Goal: Information Seeking & Learning: Learn about a topic

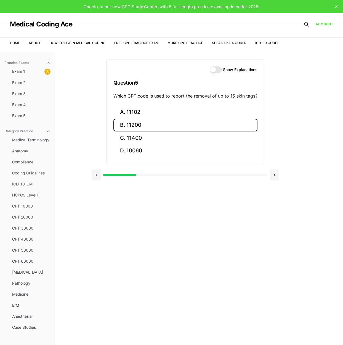
click at [144, 122] on button "B. 11200" at bounding box center [185, 125] width 144 height 13
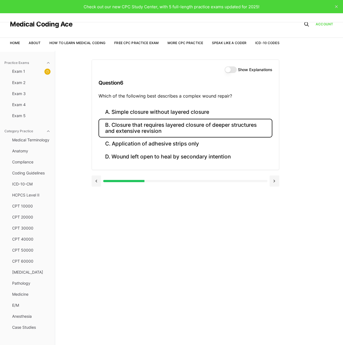
click at [147, 124] on button "B. Closure that requires layered closure of deeper structures and extensive rev…" at bounding box center [185, 128] width 174 height 19
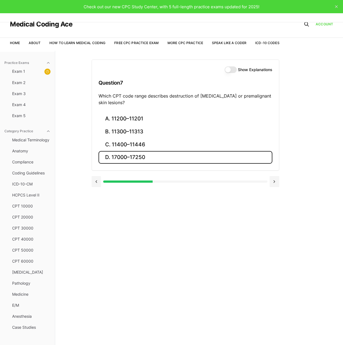
click at [116, 158] on button "D. 17000–17250" at bounding box center [185, 157] width 174 height 13
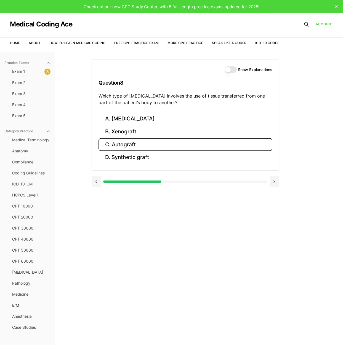
click at [133, 141] on button "C. Autograft" at bounding box center [185, 144] width 174 height 13
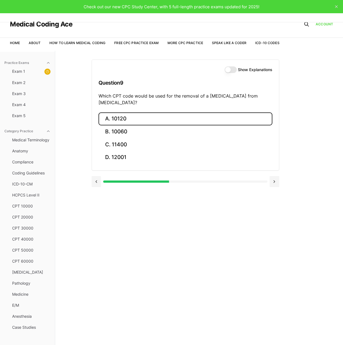
click at [124, 118] on button "A. 10120" at bounding box center [185, 118] width 174 height 13
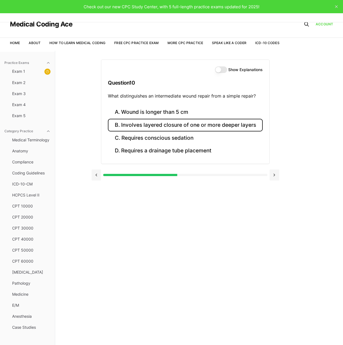
click at [199, 128] on button "B. Involves layered closure of one or more deeper layers" at bounding box center [185, 125] width 154 height 13
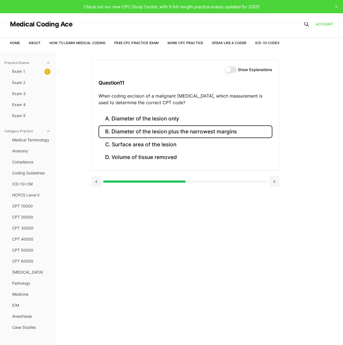
click at [152, 134] on button "B. Diameter of the lesion plus the narrowest margins" at bounding box center [185, 131] width 174 height 13
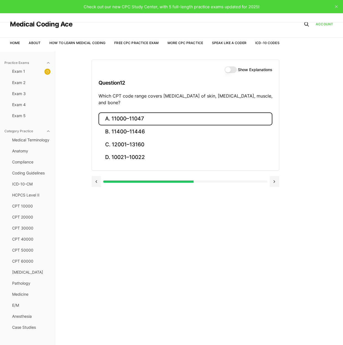
click at [134, 117] on button "A. 11000–11047" at bounding box center [185, 118] width 174 height 13
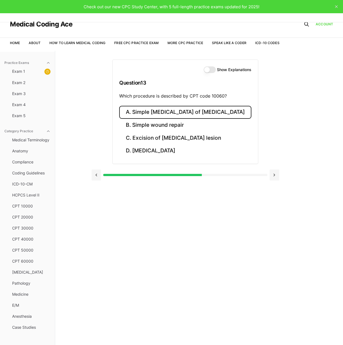
click at [181, 111] on button "A. Simple [MEDICAL_DATA] of [MEDICAL_DATA]" at bounding box center [185, 112] width 132 height 13
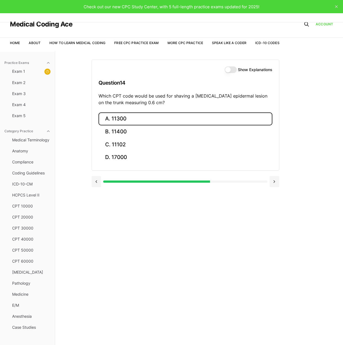
click at [117, 116] on button "A. 11300" at bounding box center [185, 118] width 174 height 13
click at [117, 119] on button "A. 17260" at bounding box center [185, 118] width 174 height 13
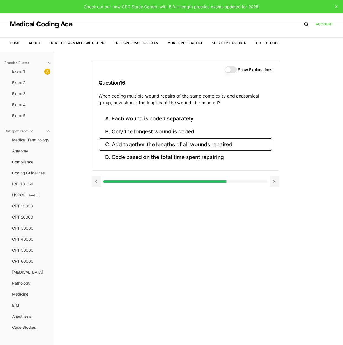
click at [245, 143] on button "C. Add together the lengths of all wounds repaired" at bounding box center [185, 144] width 174 height 13
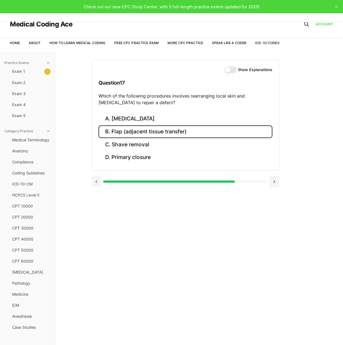
click at [139, 133] on button "B. Flap (adjacent tissue transfer)" at bounding box center [185, 131] width 174 height 13
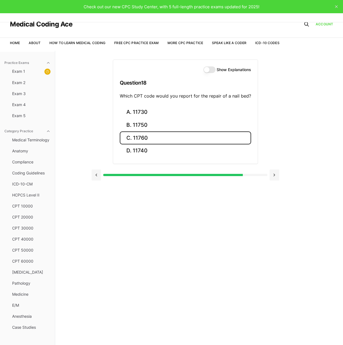
drag, startPoint x: 141, startPoint y: 138, endPoint x: 154, endPoint y: 149, distance: 16.7
click at [141, 138] on button "C. 11760" at bounding box center [185, 137] width 131 height 13
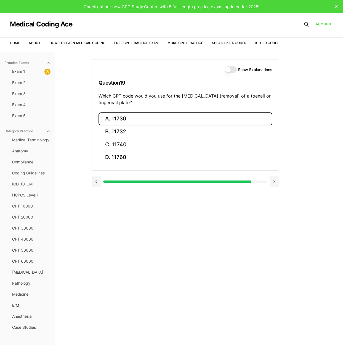
click at [127, 118] on button "A. 11730" at bounding box center [185, 118] width 174 height 13
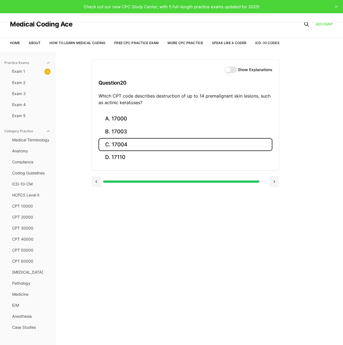
click at [133, 144] on button "C. 17004" at bounding box center [185, 144] width 174 height 13
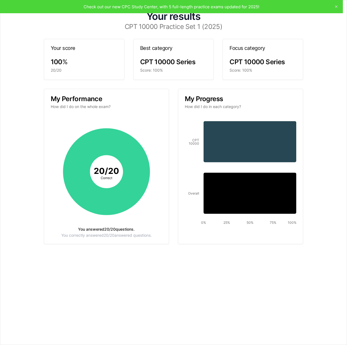
click at [337, 5] on div "Your results CPT 10000 Practice Set 1 (2025) Your score 100 % 20/20 Best catego…" at bounding box center [173, 172] width 347 height 345
click at [336, 7] on div "Your results CPT 10000 Practice Set 1 (2025) Your score 100 % 20/20 Best catego…" at bounding box center [173, 172] width 347 height 345
click at [197, 5] on div "Your results CPT 10000 Practice Set 1 (2025) Your score 100 % 20/20 Best catego…" at bounding box center [173, 172] width 347 height 345
click at [121, 49] on div "Your score" at bounding box center [84, 48] width 80 height 18
click at [160, 55] on div "Best category" at bounding box center [173, 48] width 80 height 18
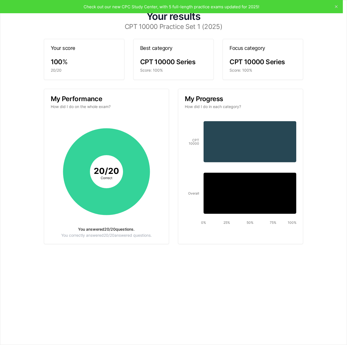
click at [267, 47] on h3 "Focus category" at bounding box center [262, 48] width 67 height 5
click at [337, 7] on div "Your results CPT 10000 Practice Set 1 (2025) Your score 100 % 20/20 Best catego…" at bounding box center [173, 172] width 347 height 345
click at [335, 4] on div "Your results CPT 10000 Practice Set 1 (2025) Your score 100 % 20/20 Best catego…" at bounding box center [173, 172] width 347 height 345
click at [335, 9] on div "Your results CPT 10000 Practice Set 1 (2025) Your score 100 % 20/20 Best catego…" at bounding box center [173, 172] width 333 height 331
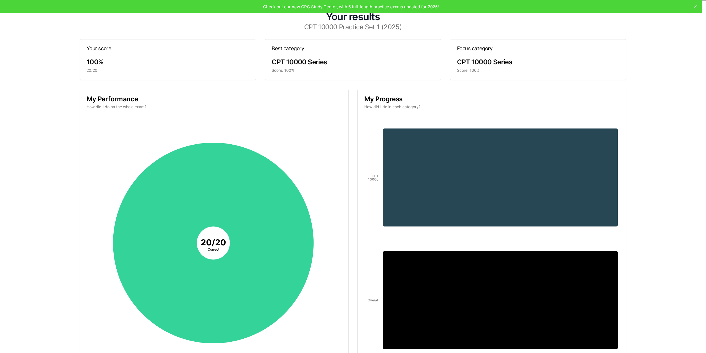
click at [87, 59] on span "100" at bounding box center [93, 62] width 12 height 8
click at [342, 9] on icon "button" at bounding box center [699, 7] width 4 height 4
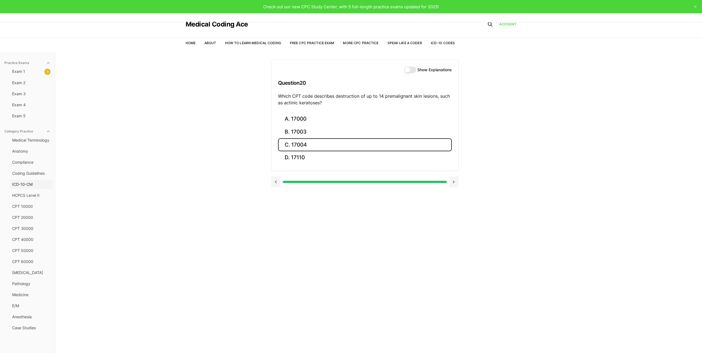
click at [20, 182] on span "ICD-10-CM" at bounding box center [31, 184] width 38 height 6
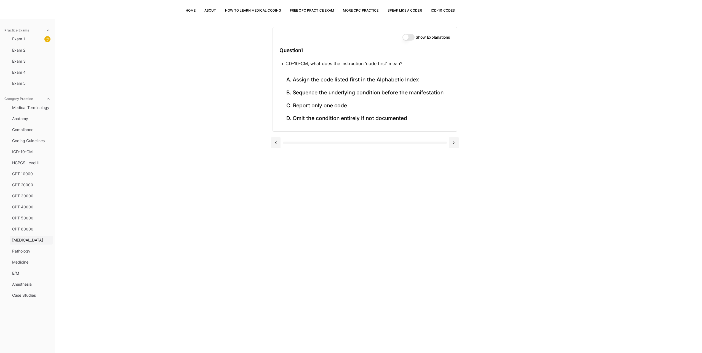
scroll to position [51, 0]
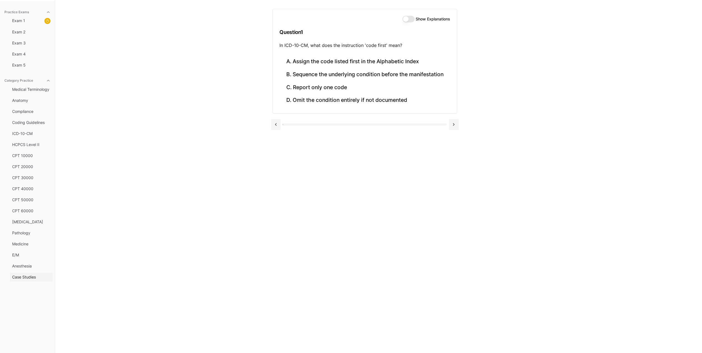
click at [25, 279] on span "Case Studies" at bounding box center [31, 277] width 38 height 6
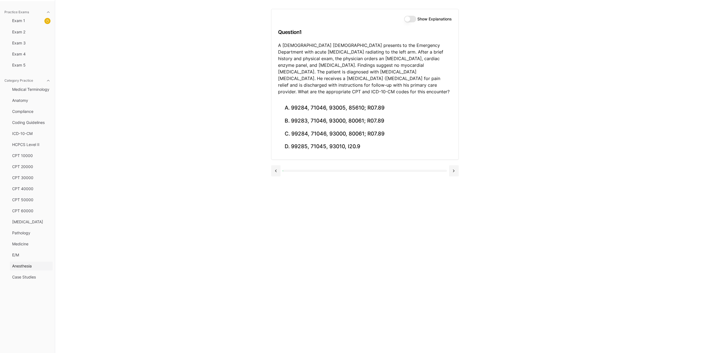
click at [17, 266] on span "Anesthesia" at bounding box center [31, 266] width 38 height 6
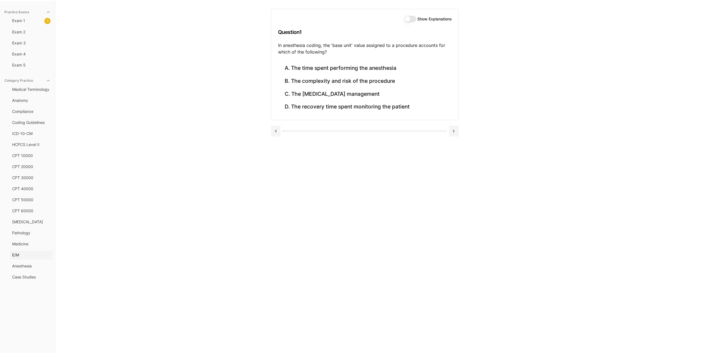
click at [15, 253] on span "E/M" at bounding box center [31, 255] width 38 height 6
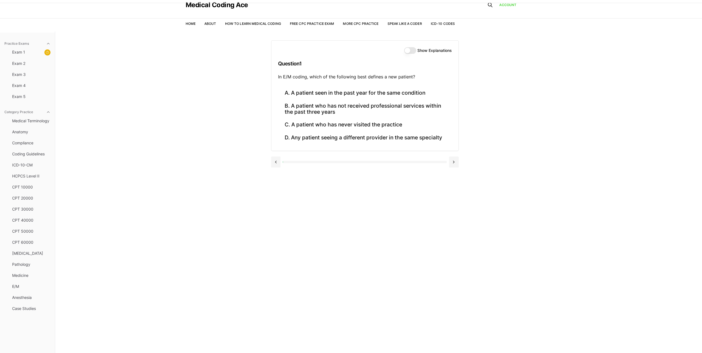
scroll to position [0, 0]
